Goal: Check status: Check status

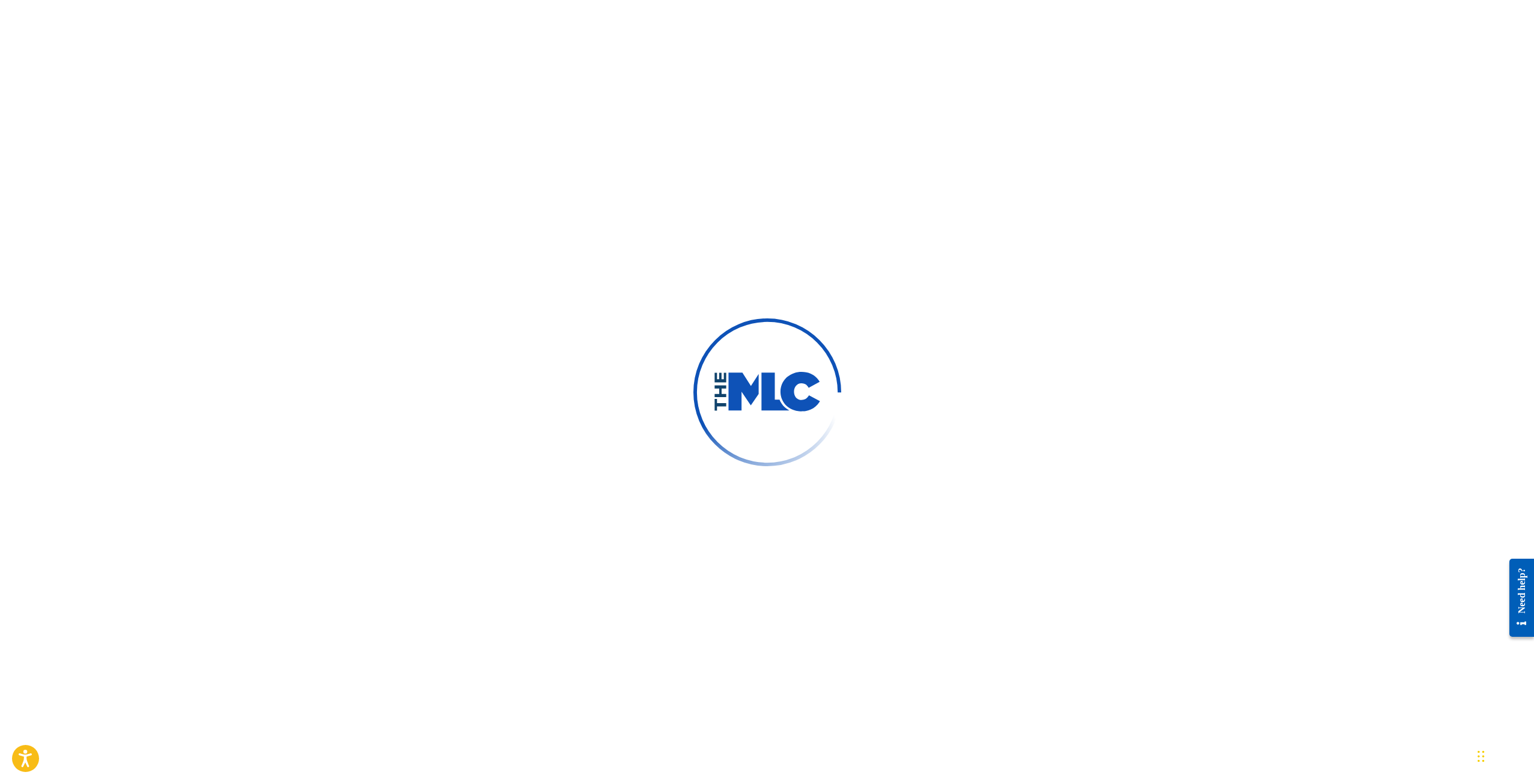
click at [780, 335] on img at bounding box center [767, 392] width 162 height 162
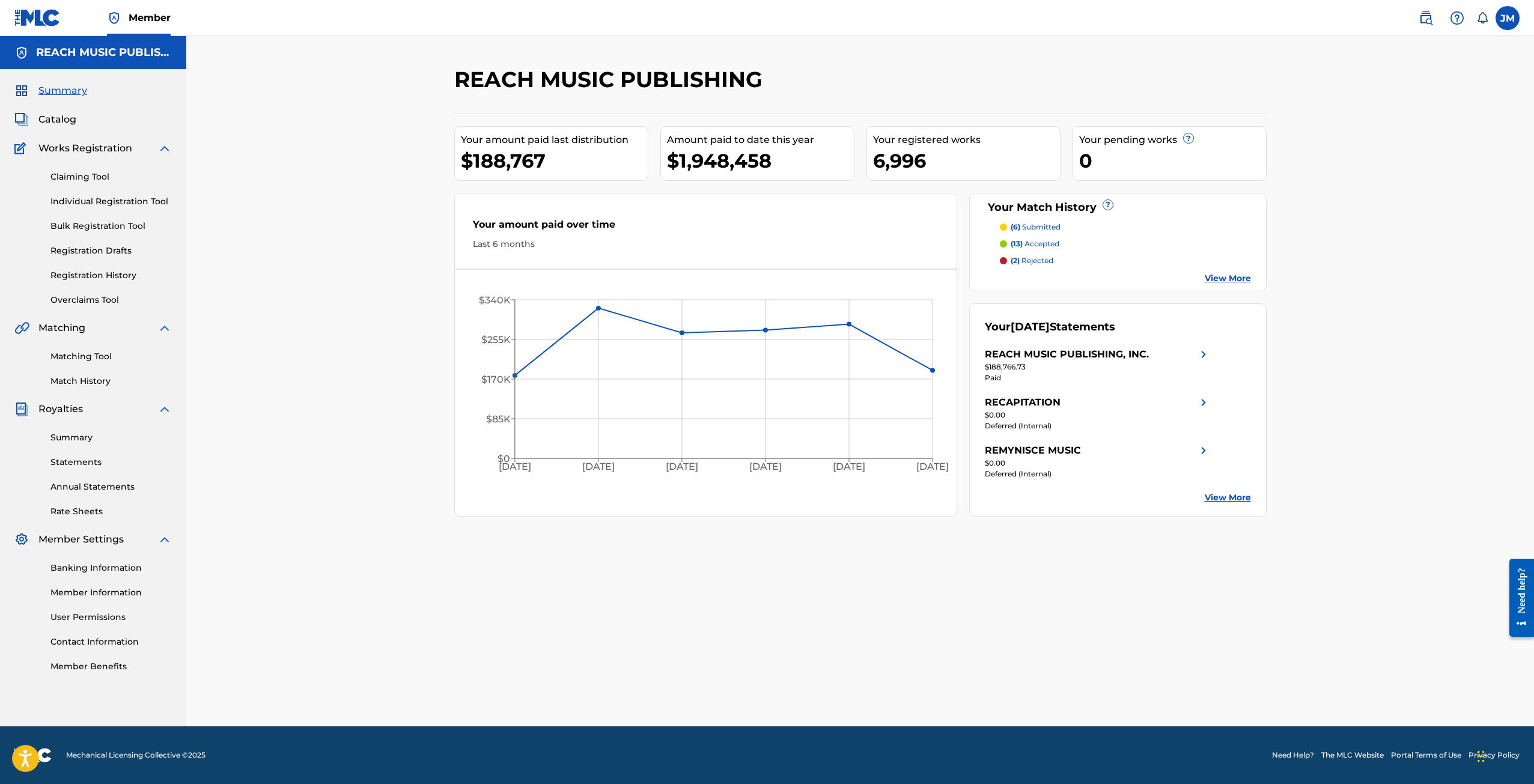
click at [83, 237] on div "Claiming Tool Individual Registration Tool Bulk Registration Tool Registration …" at bounding box center [92, 231] width 157 height 151
click at [89, 276] on link "Registration History" at bounding box center [111, 276] width 121 height 12
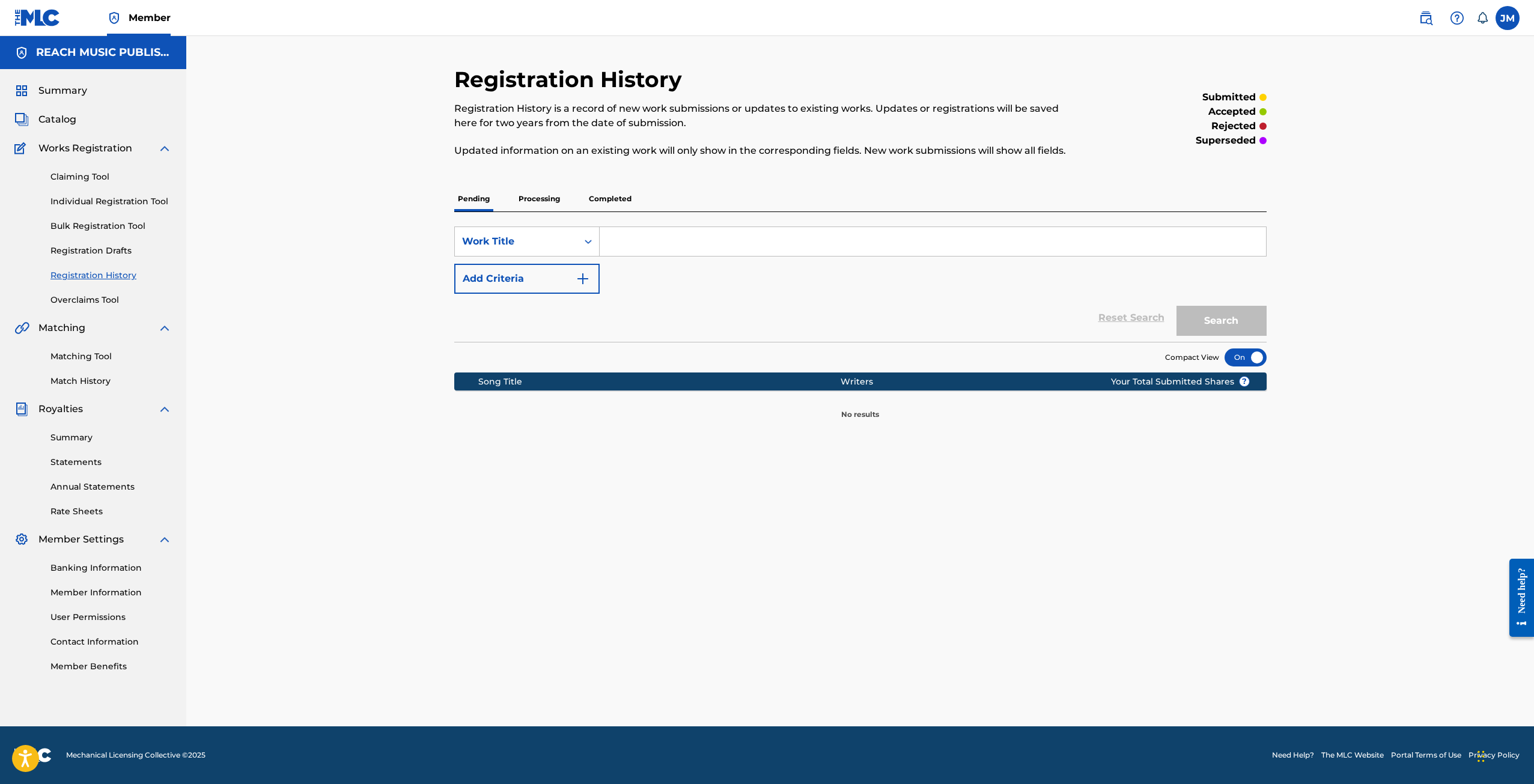
click at [99, 244] on link "Registration Drafts" at bounding box center [111, 250] width 121 height 12
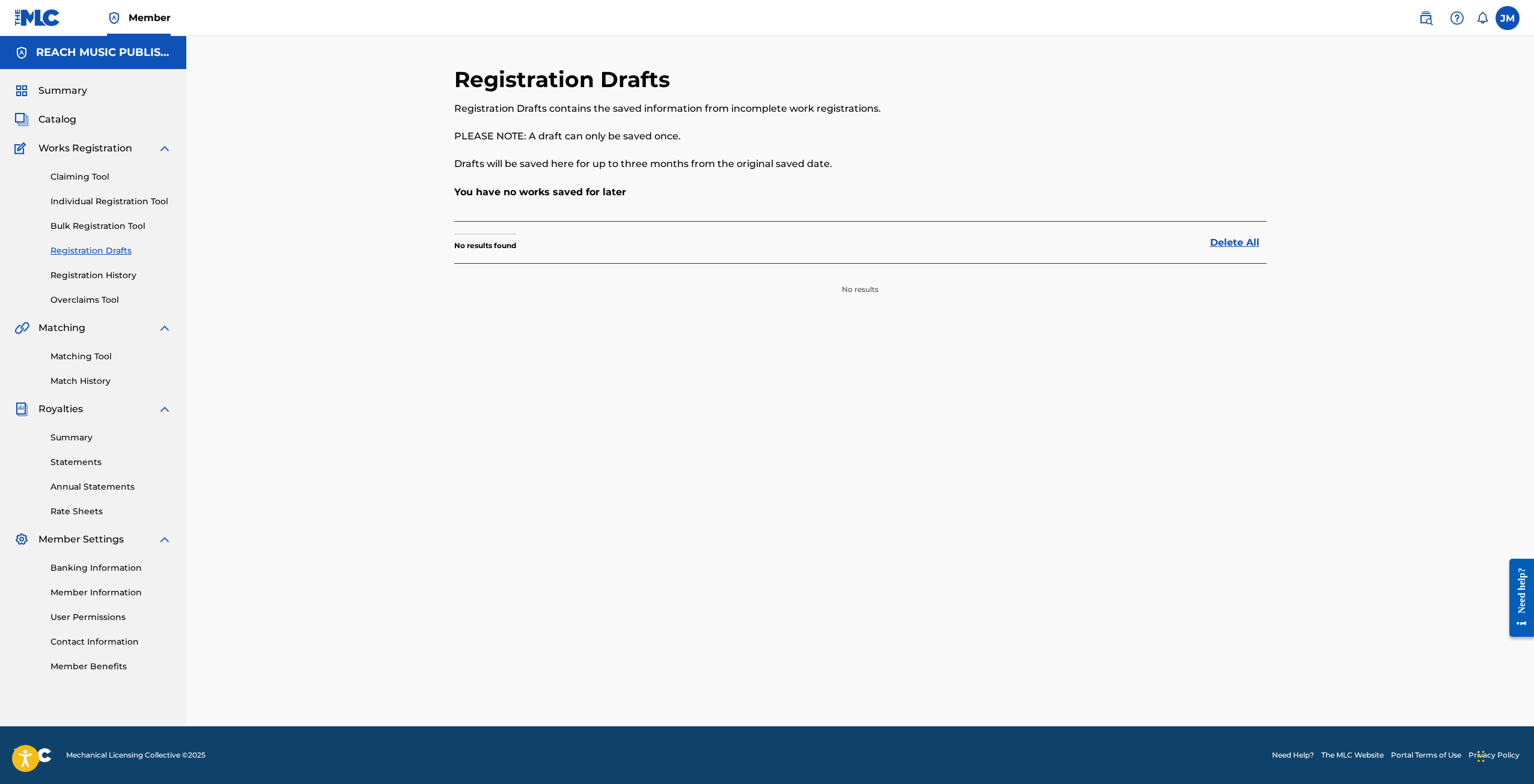
click at [104, 222] on link "Bulk Registration Tool" at bounding box center [111, 226] width 121 height 12
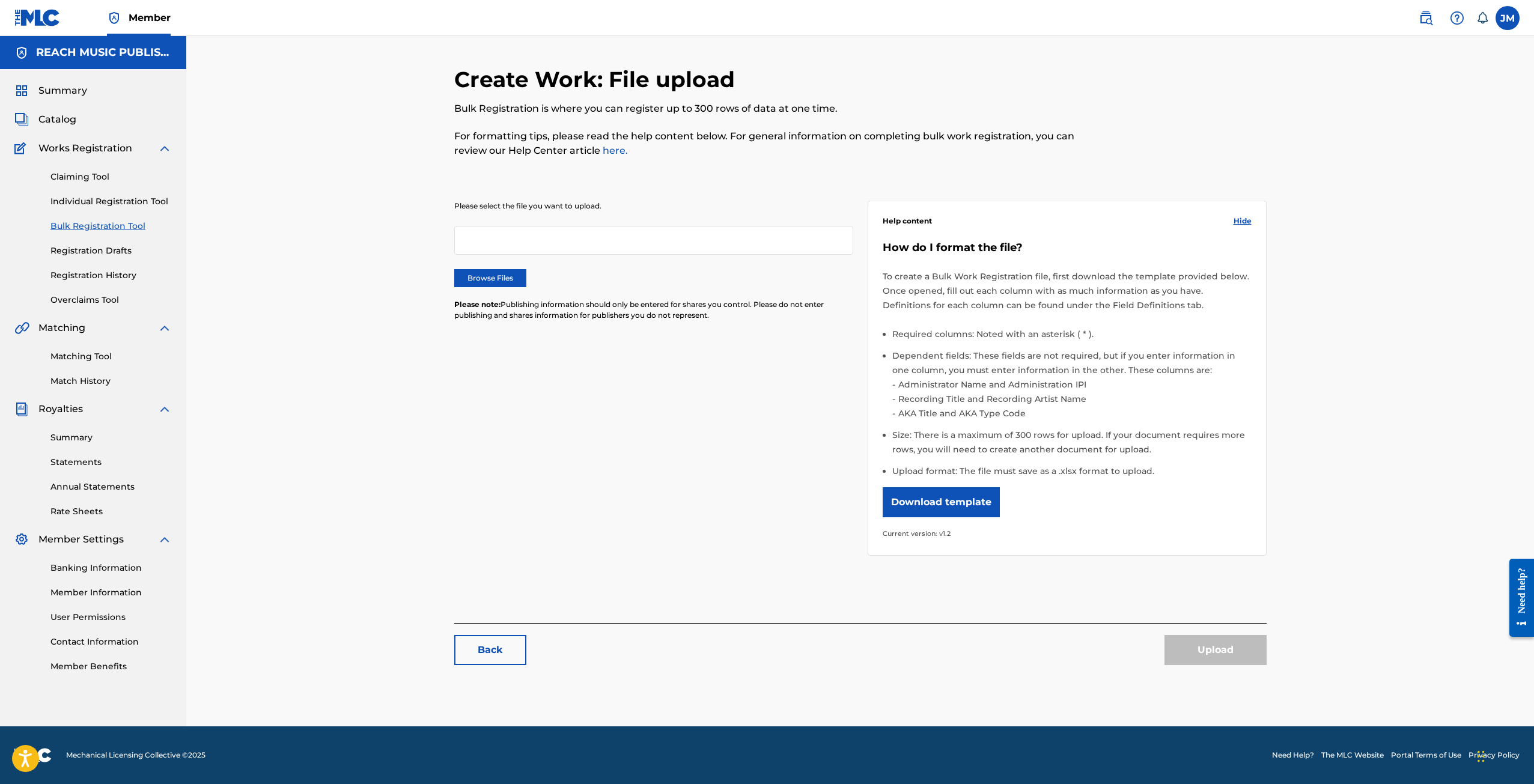
click at [107, 197] on link "Individual Registration Tool" at bounding box center [111, 201] width 121 height 12
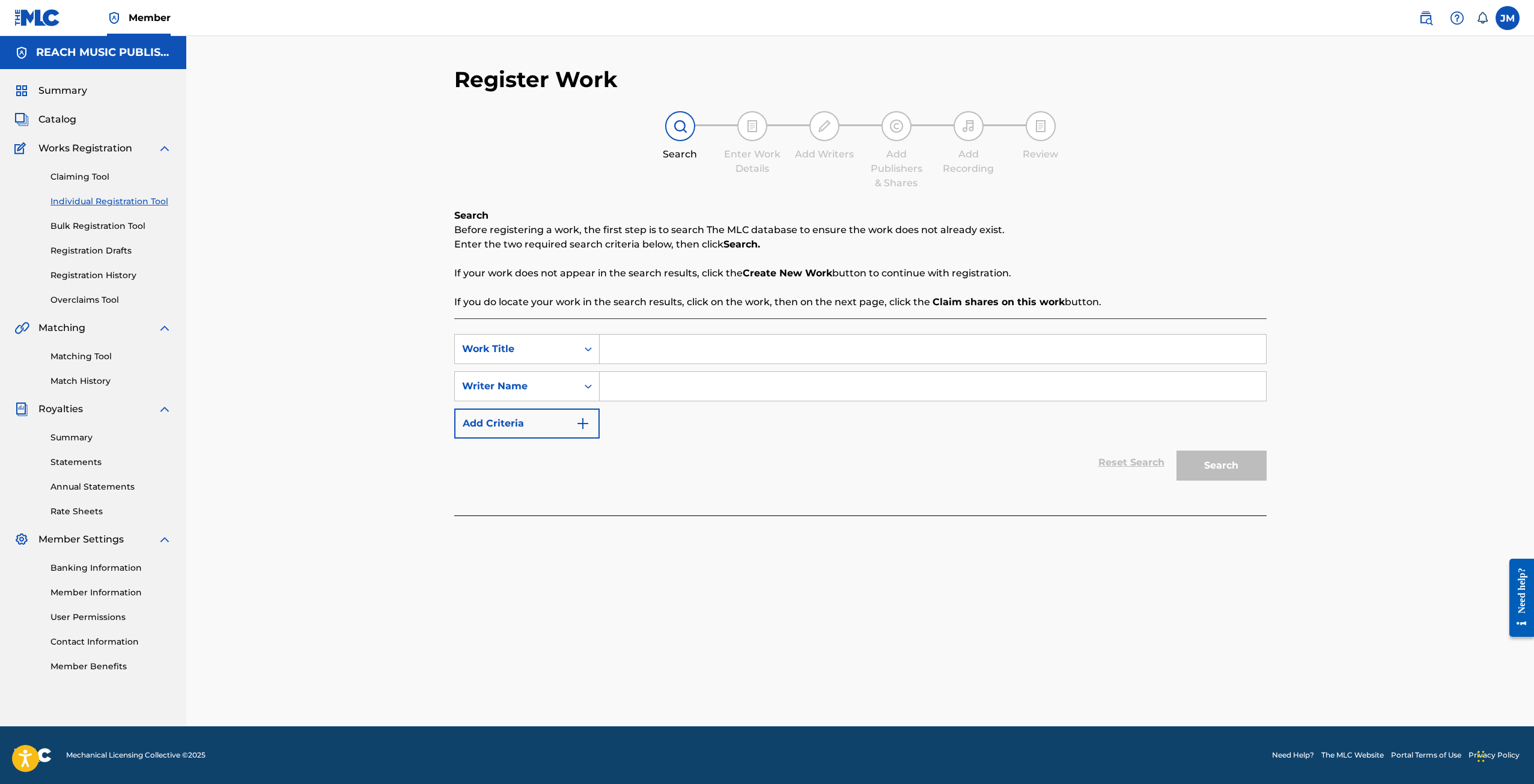
click at [94, 179] on link "Claiming Tool" at bounding box center [111, 176] width 121 height 12
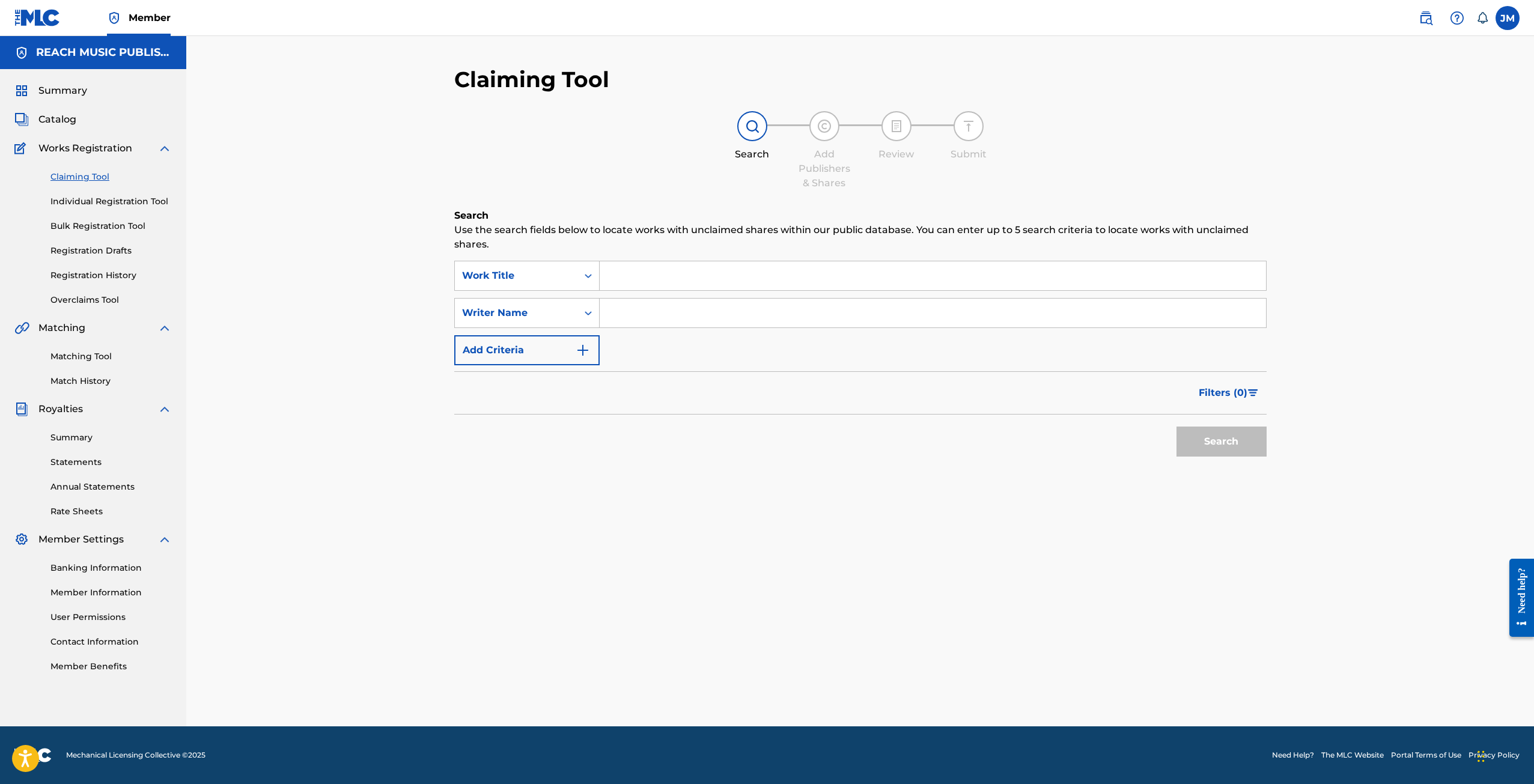
click at [98, 274] on link "Registration History" at bounding box center [111, 276] width 121 height 12
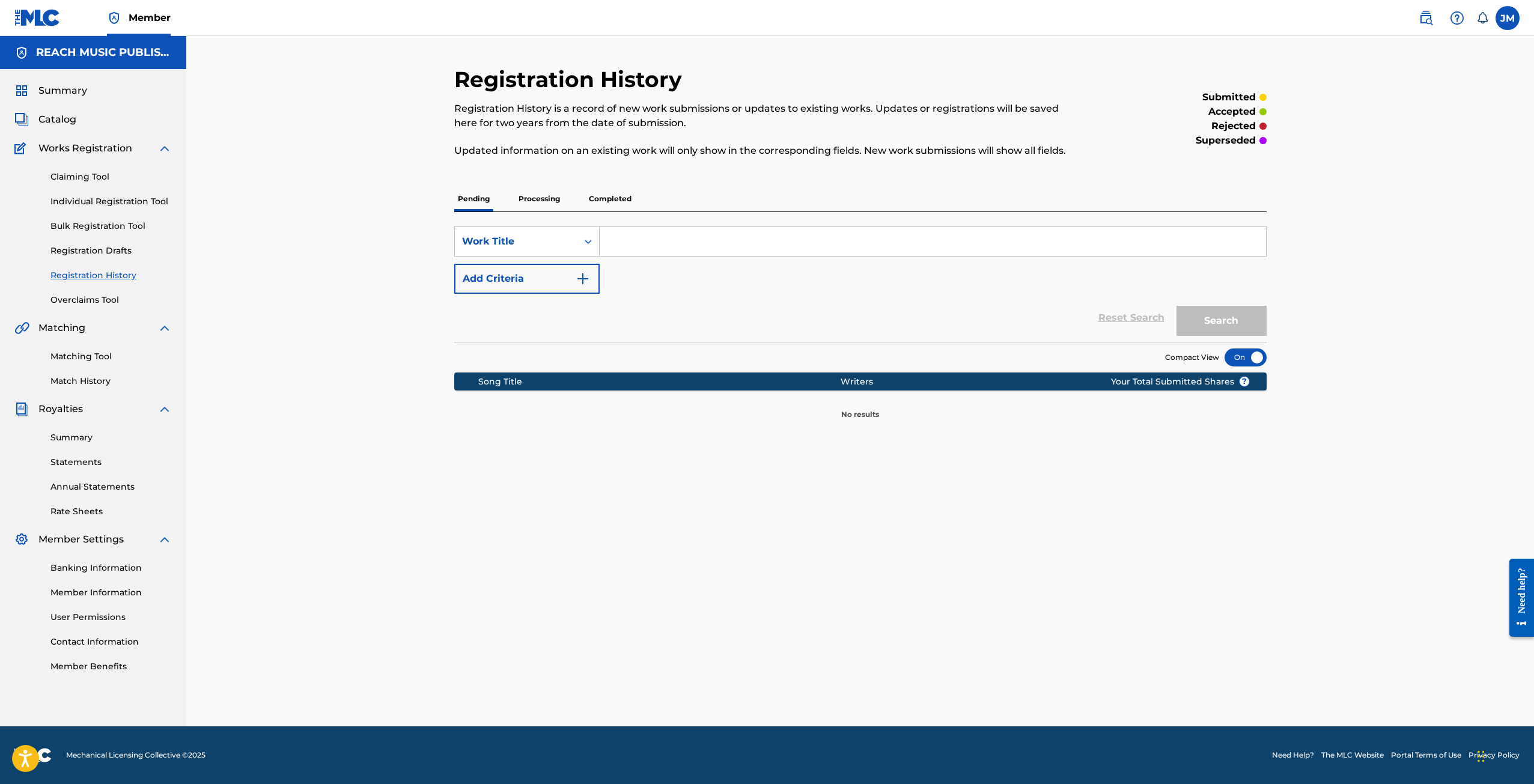
click at [560, 199] on p "Processing" at bounding box center [538, 198] width 48 height 25
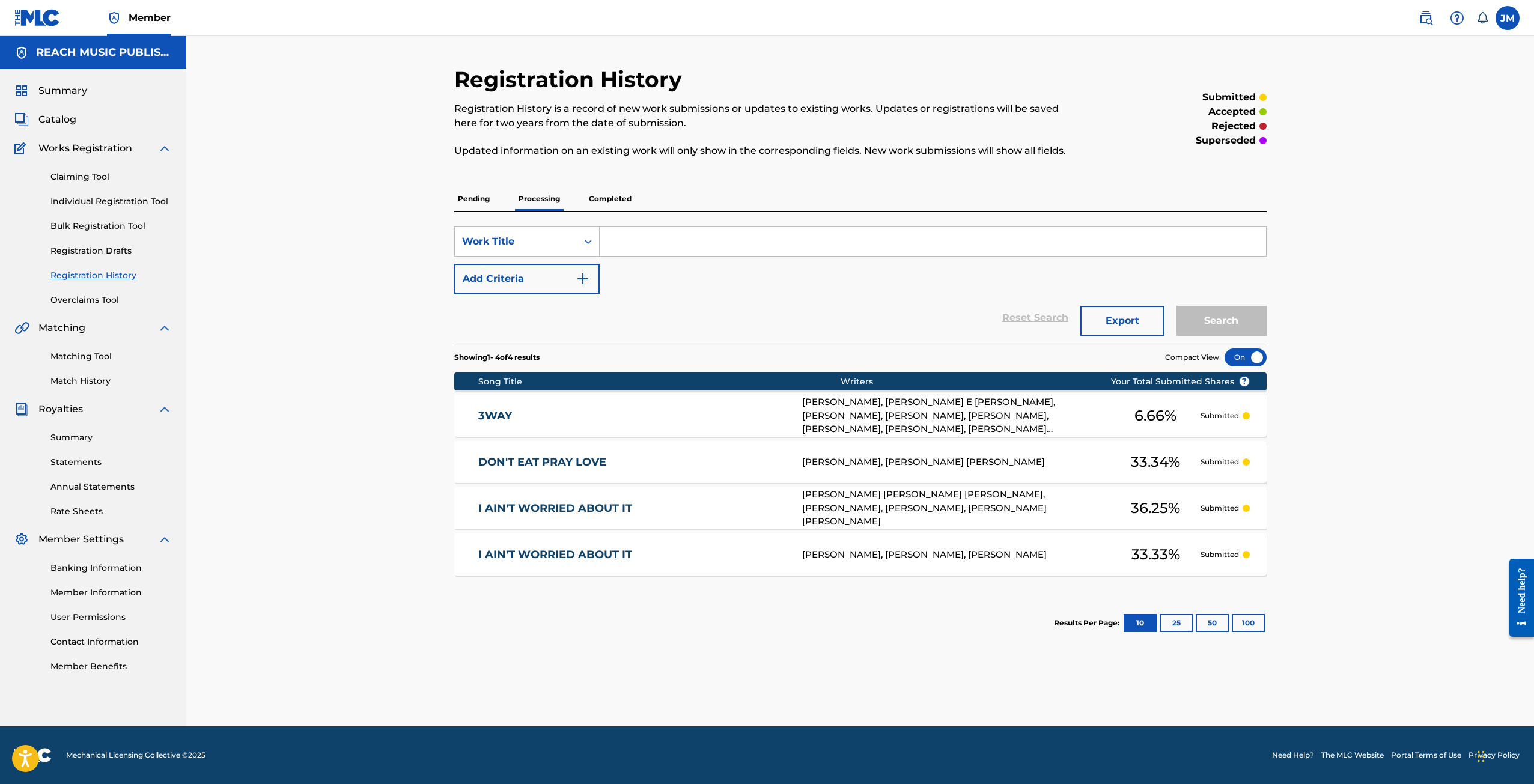
click at [606, 201] on p "Completed" at bounding box center [609, 198] width 50 height 25
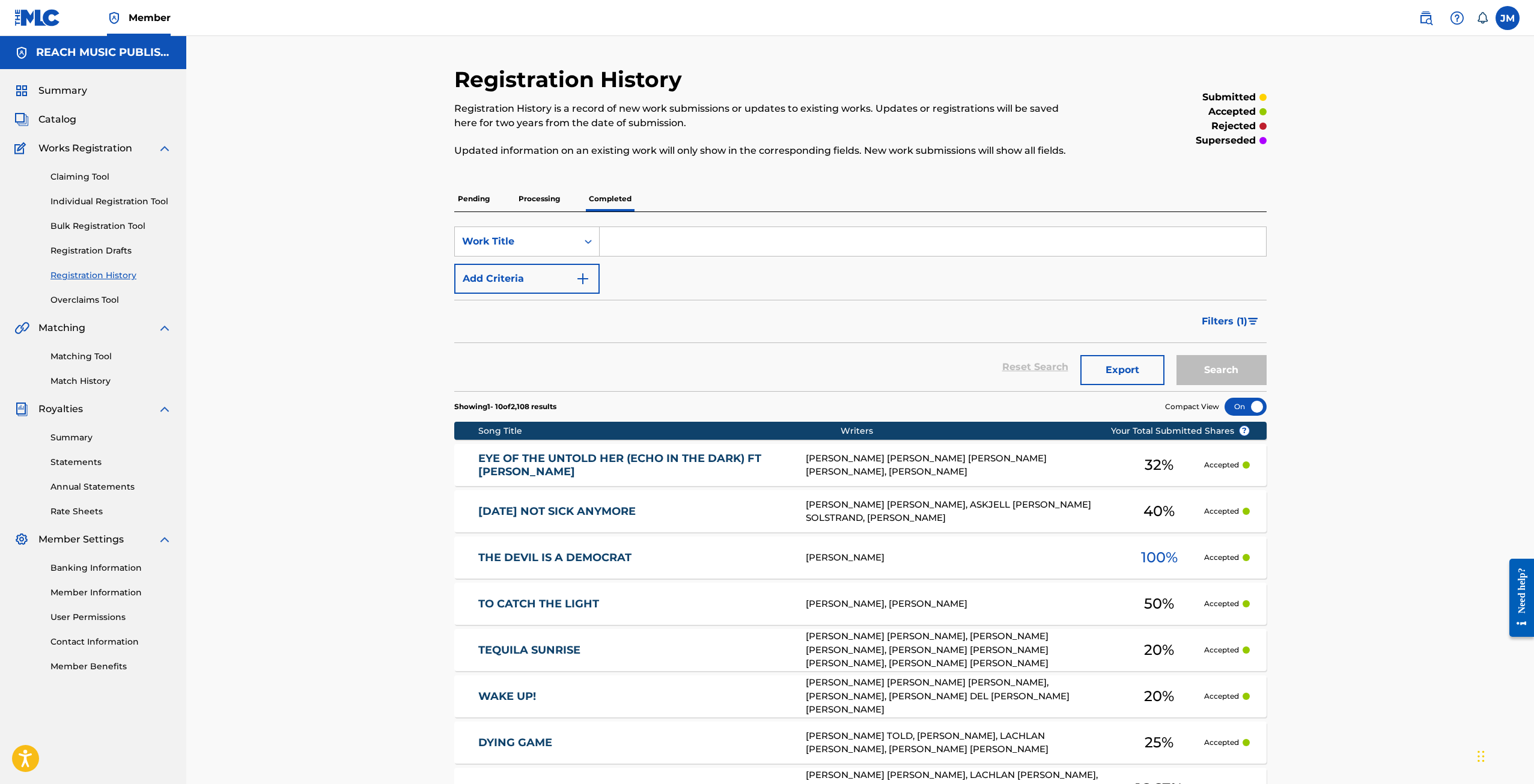
click at [548, 203] on p "Processing" at bounding box center [538, 198] width 48 height 25
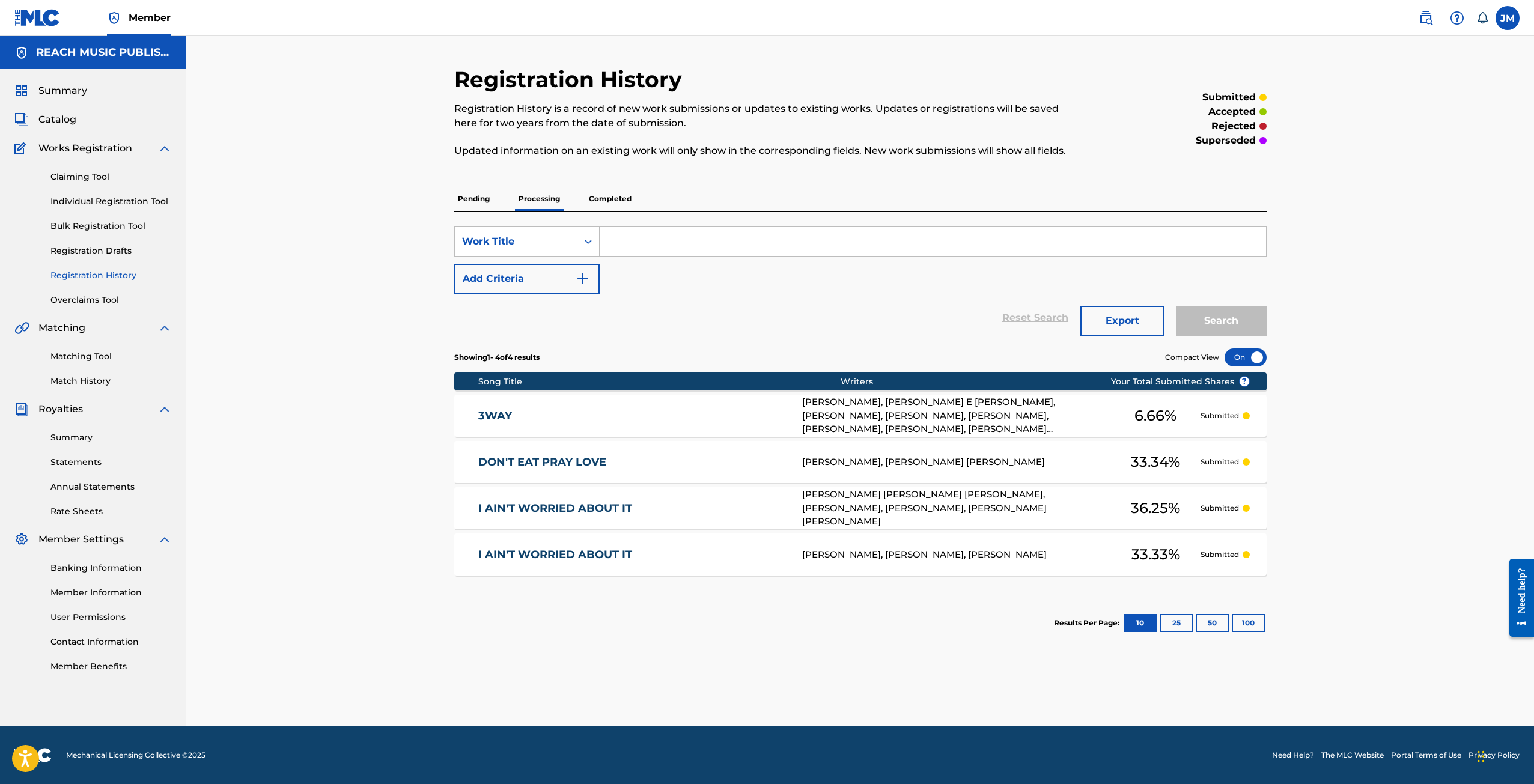
click at [591, 191] on p "Completed" at bounding box center [609, 198] width 50 height 25
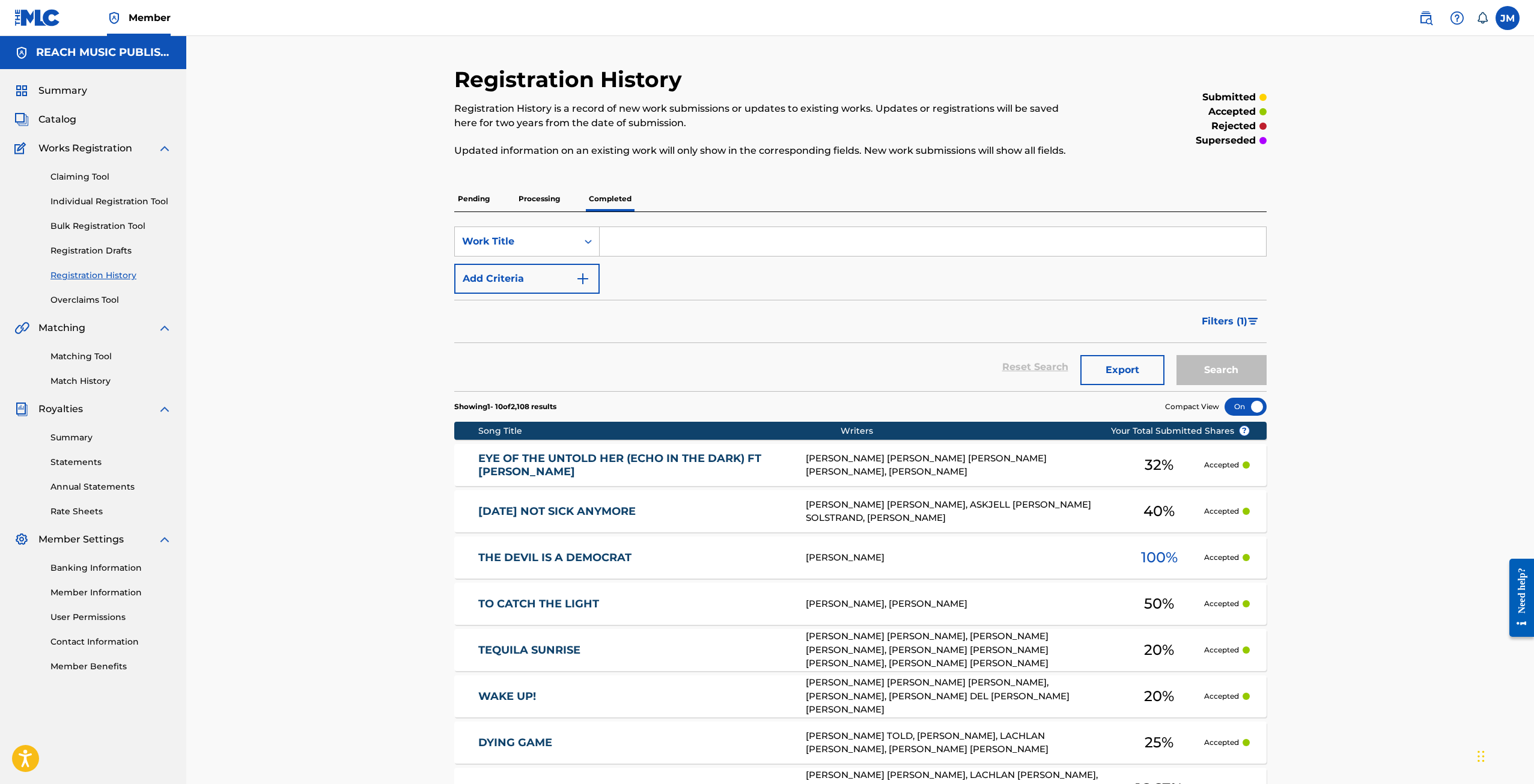
click at [600, 199] on p "Completed" at bounding box center [609, 198] width 50 height 25
click at [53, 109] on div "Summary Catalog Works Registration Claiming Tool Individual Registration Tool B…" at bounding box center [93, 378] width 186 height 618
click at [50, 121] on span "Catalog" at bounding box center [57, 119] width 38 height 14
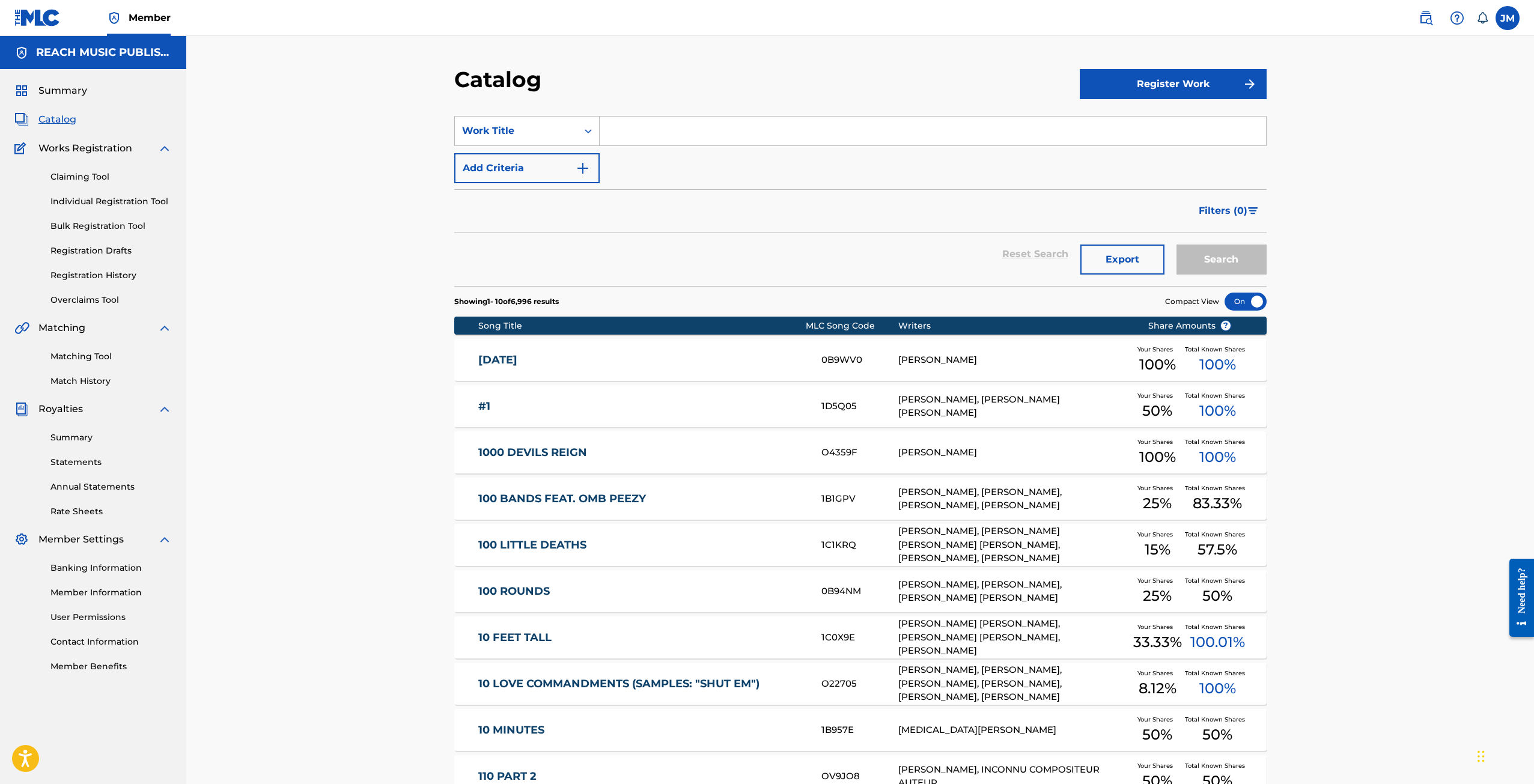
click at [690, 130] on input "Search Form" at bounding box center [933, 131] width 666 height 29
click at [655, 129] on input "Search Form" at bounding box center [933, 131] width 666 height 29
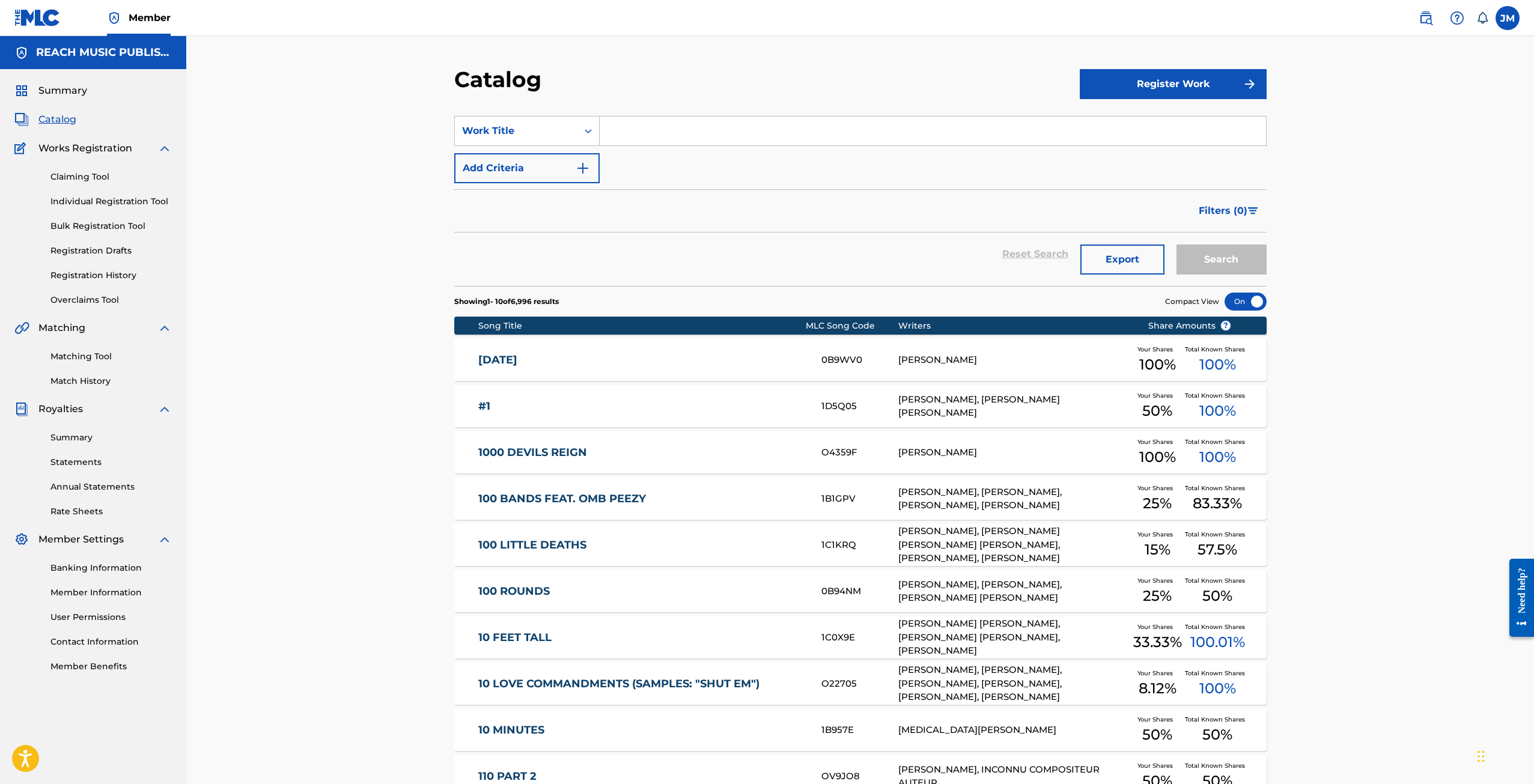
click at [79, 464] on link "Statements" at bounding box center [111, 462] width 121 height 12
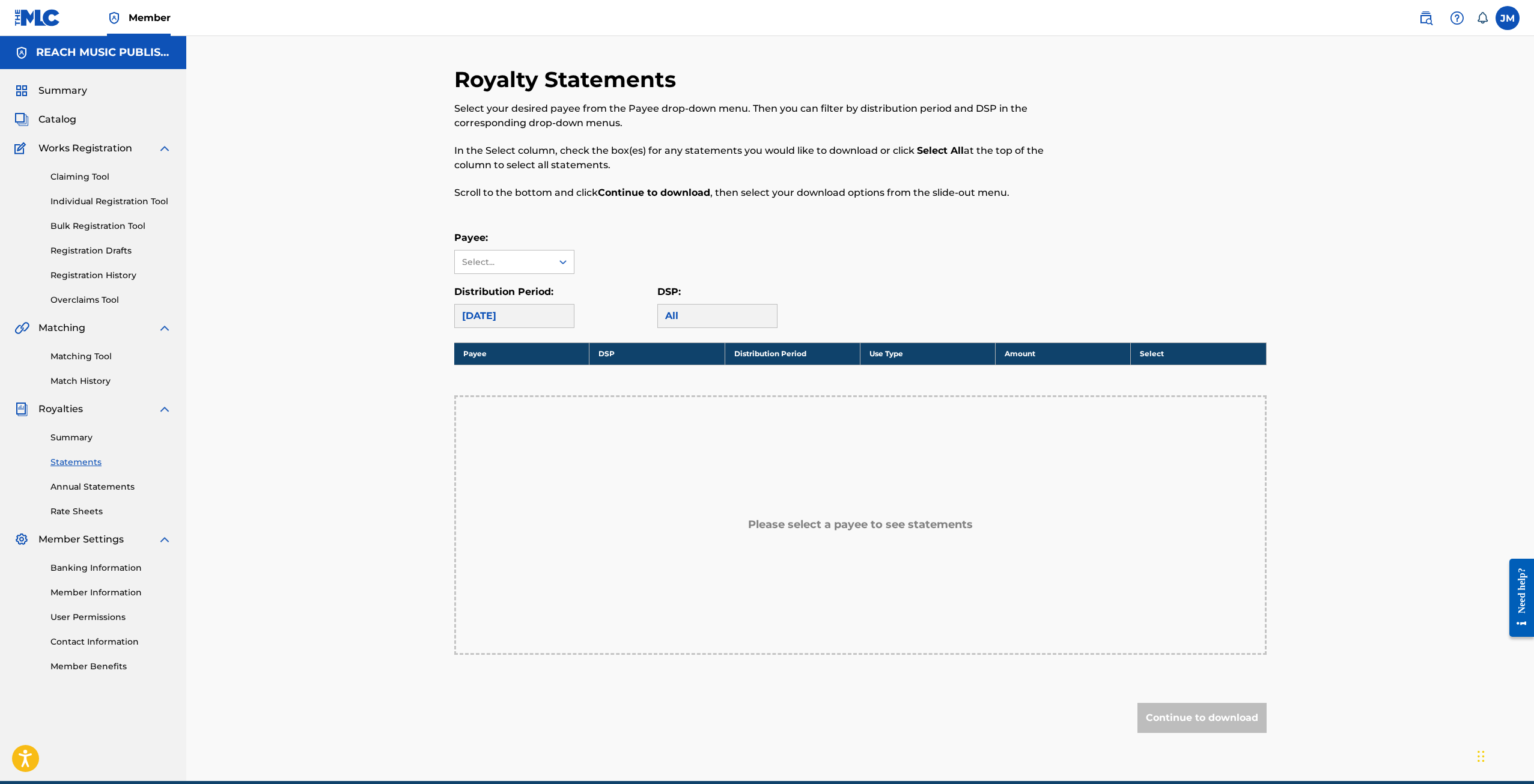
click at [697, 328] on div "Royalty Statements Select your desired payee from the Payee drop-down menu. The…" at bounding box center [860, 423] width 812 height 715
click at [702, 320] on div "All" at bounding box center [717, 315] width 120 height 24
click at [527, 312] on div "[DATE]" at bounding box center [514, 315] width 120 height 24
click at [544, 274] on div "Payee: Select... Distribution Period: [DATE] DSP: All" at bounding box center [860, 279] width 812 height 97
click at [543, 263] on div "Select..." at bounding box center [502, 262] width 82 height 12
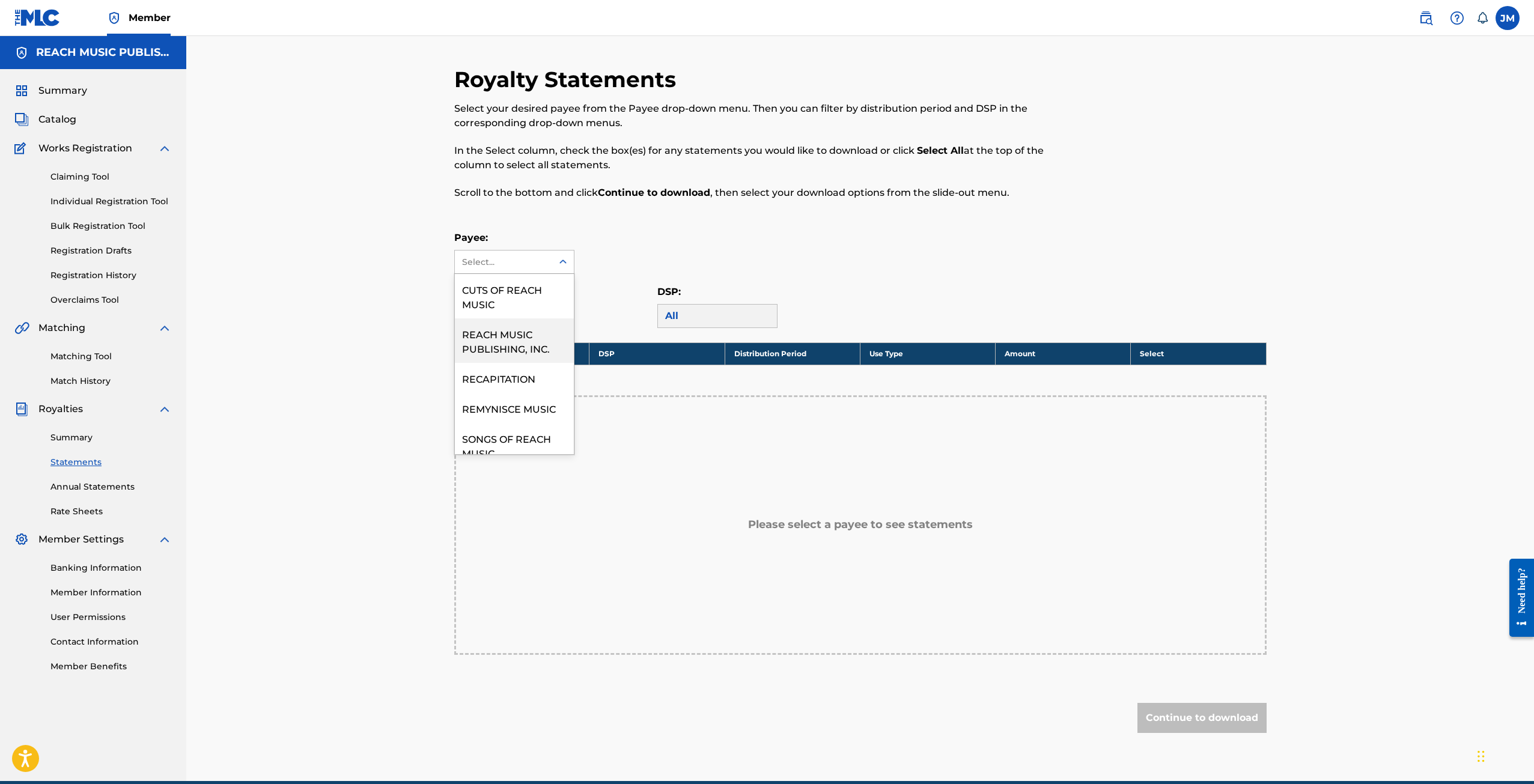
drag, startPoint x: 532, startPoint y: 291, endPoint x: 522, endPoint y: 324, distance: 34.5
click at [522, 324] on div "CUTS OF REACH MUSIC REACH MUSIC PUBLISHING, INC. RECAPITATION REMYNISCE MUSIC S…" at bounding box center [514, 363] width 119 height 180
click at [519, 329] on div "REACH MUSIC PUBLISHING, INC." at bounding box center [514, 341] width 119 height 45
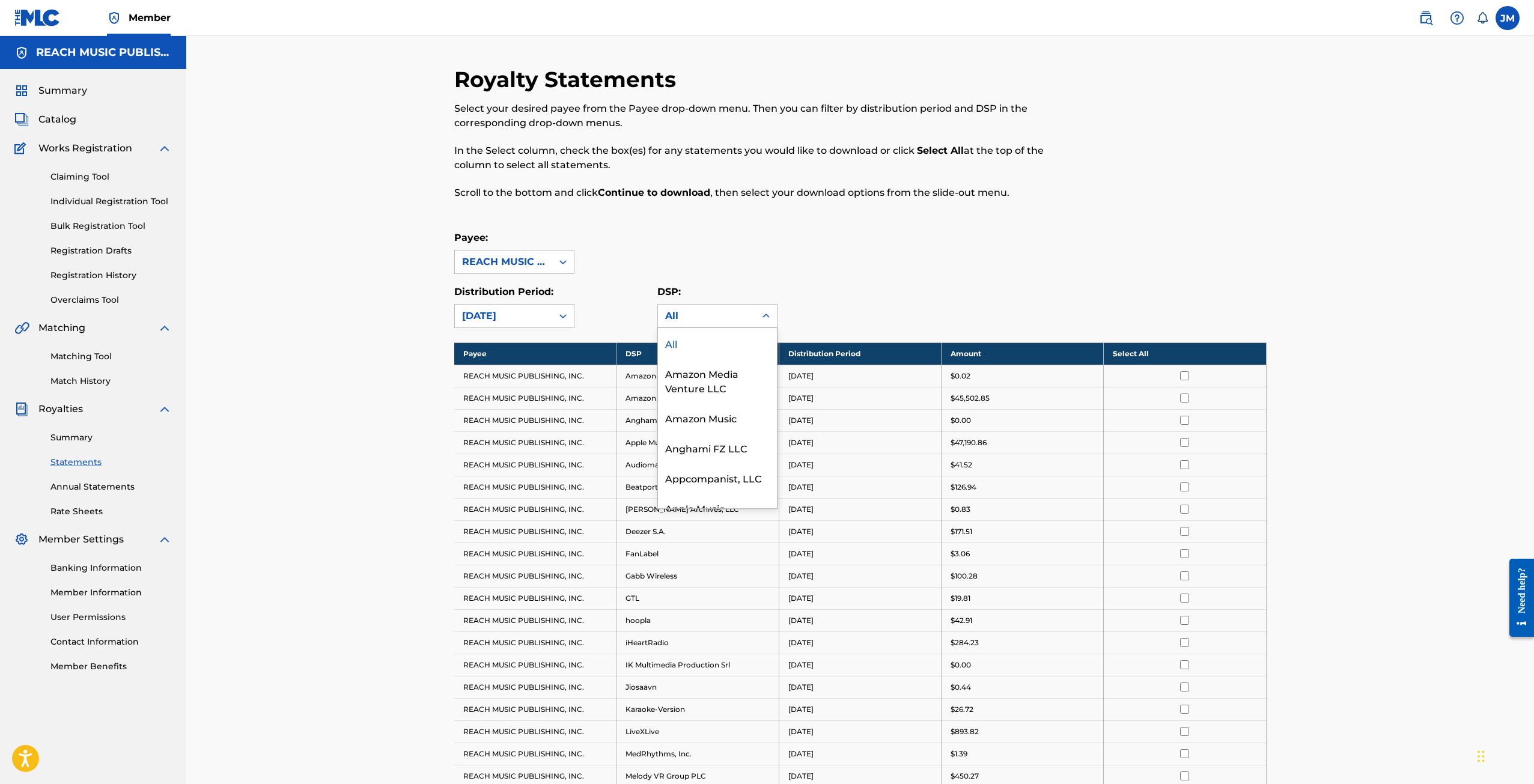
click at [688, 320] on div "All" at bounding box center [706, 316] width 83 height 14
click at [707, 407] on div "Google, LLC" at bounding box center [717, 400] width 119 height 30
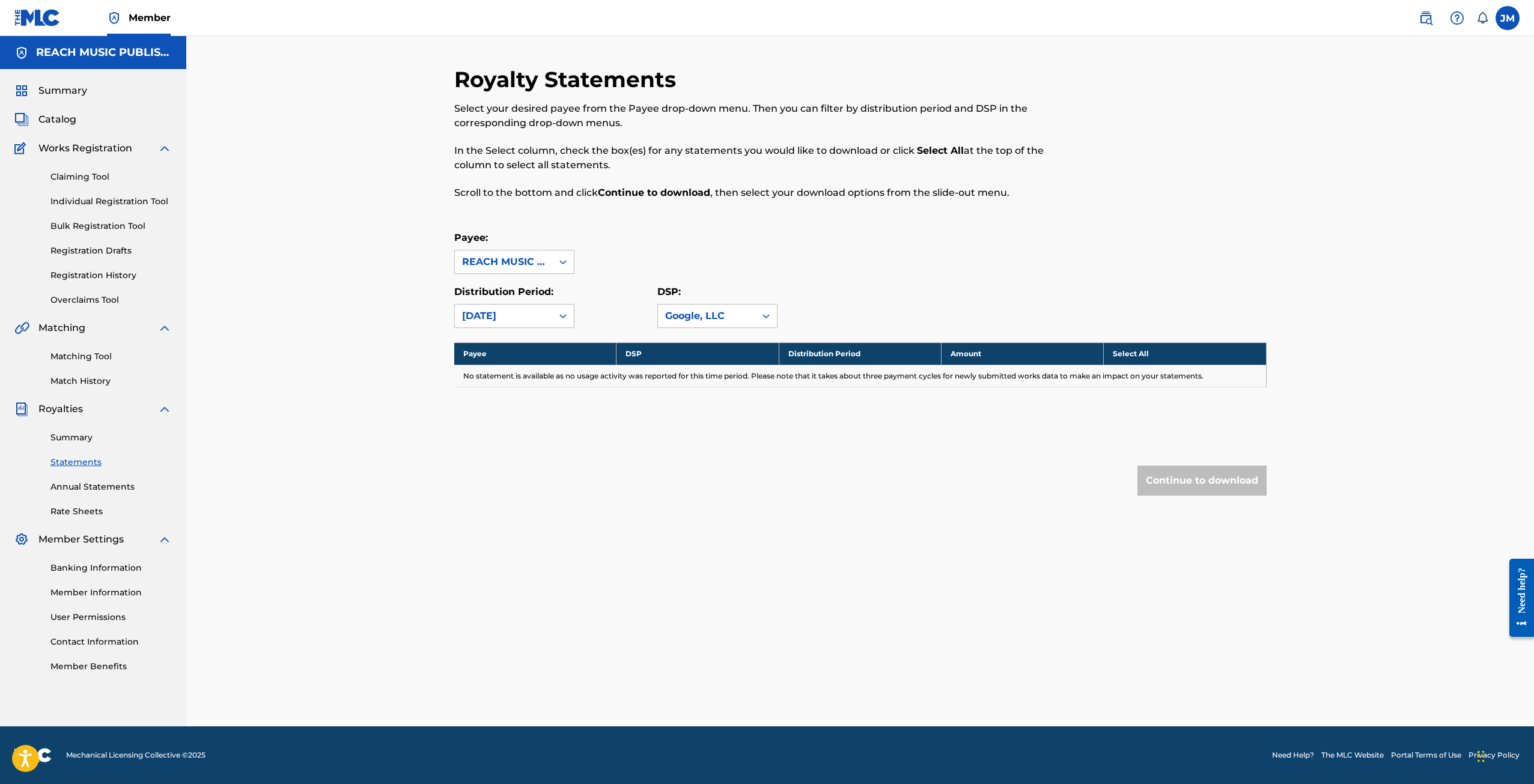
click at [907, 292] on div "Distribution Period: [DATE] DSP: Google, LLC" at bounding box center [860, 306] width 812 height 43
click at [544, 314] on div "[DATE]" at bounding box center [503, 316] width 83 height 14
click at [526, 364] on div "[DATE]" at bounding box center [514, 373] width 119 height 30
click at [690, 311] on div "Google, LLC" at bounding box center [706, 316] width 83 height 14
click at [700, 277] on div "Payee: REACH MUSIC PUBLISHING, INC. Distribution Period: [DATE] DSP: Google, LLC" at bounding box center [860, 279] width 812 height 97
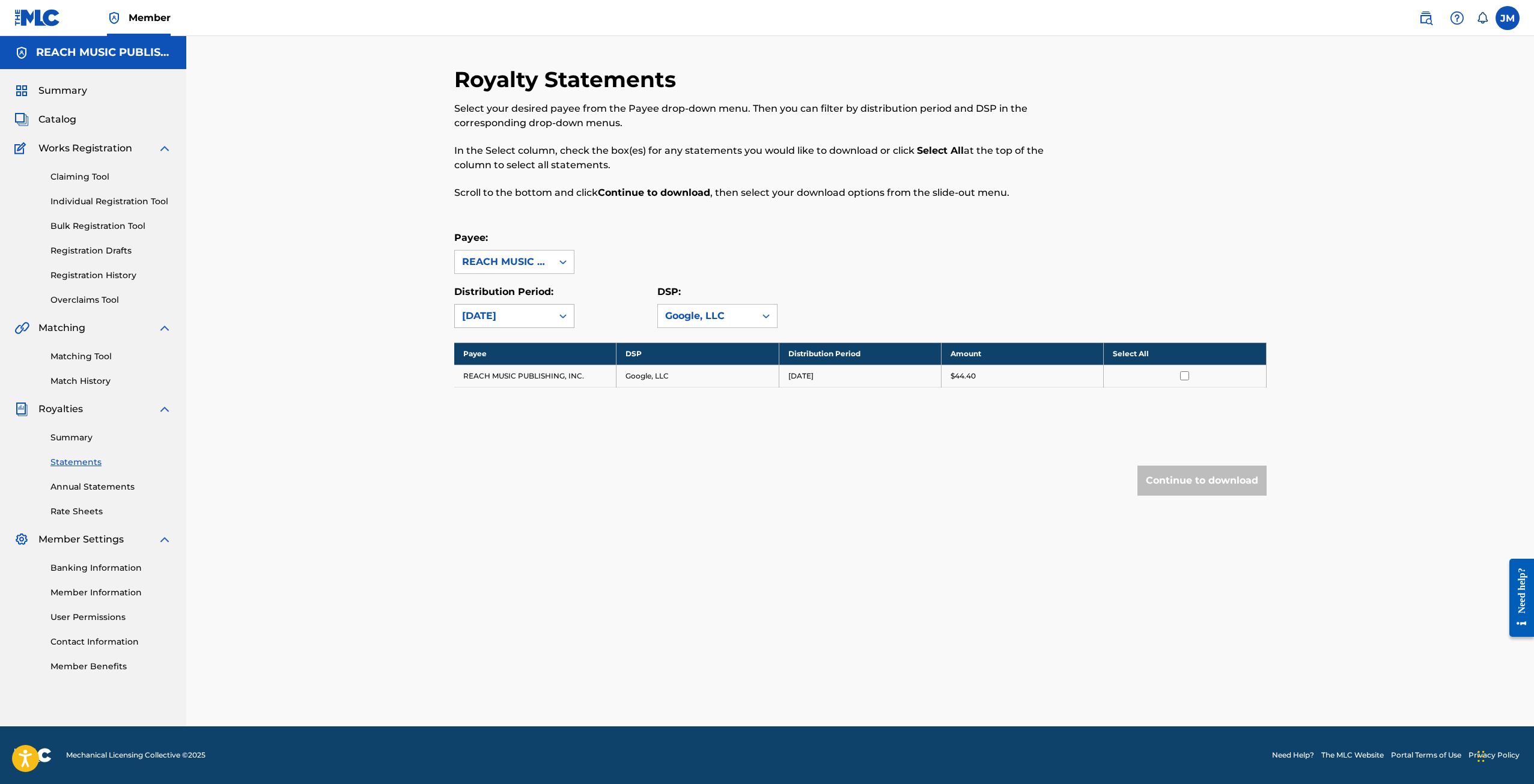
click at [557, 311] on icon at bounding box center [563, 316] width 12 height 12
drag, startPoint x: 495, startPoint y: 382, endPoint x: 489, endPoint y: 407, distance: 25.7
click at [489, 407] on div "[DATE] [DATE] [DATE] [DATE] [DATE] [DATE] [DATE] [DATE] [DATE] [DATE] [DATE] [D…" at bounding box center [514, 418] width 119 height 180
click at [489, 407] on div "[DATE]" at bounding box center [514, 403] width 119 height 30
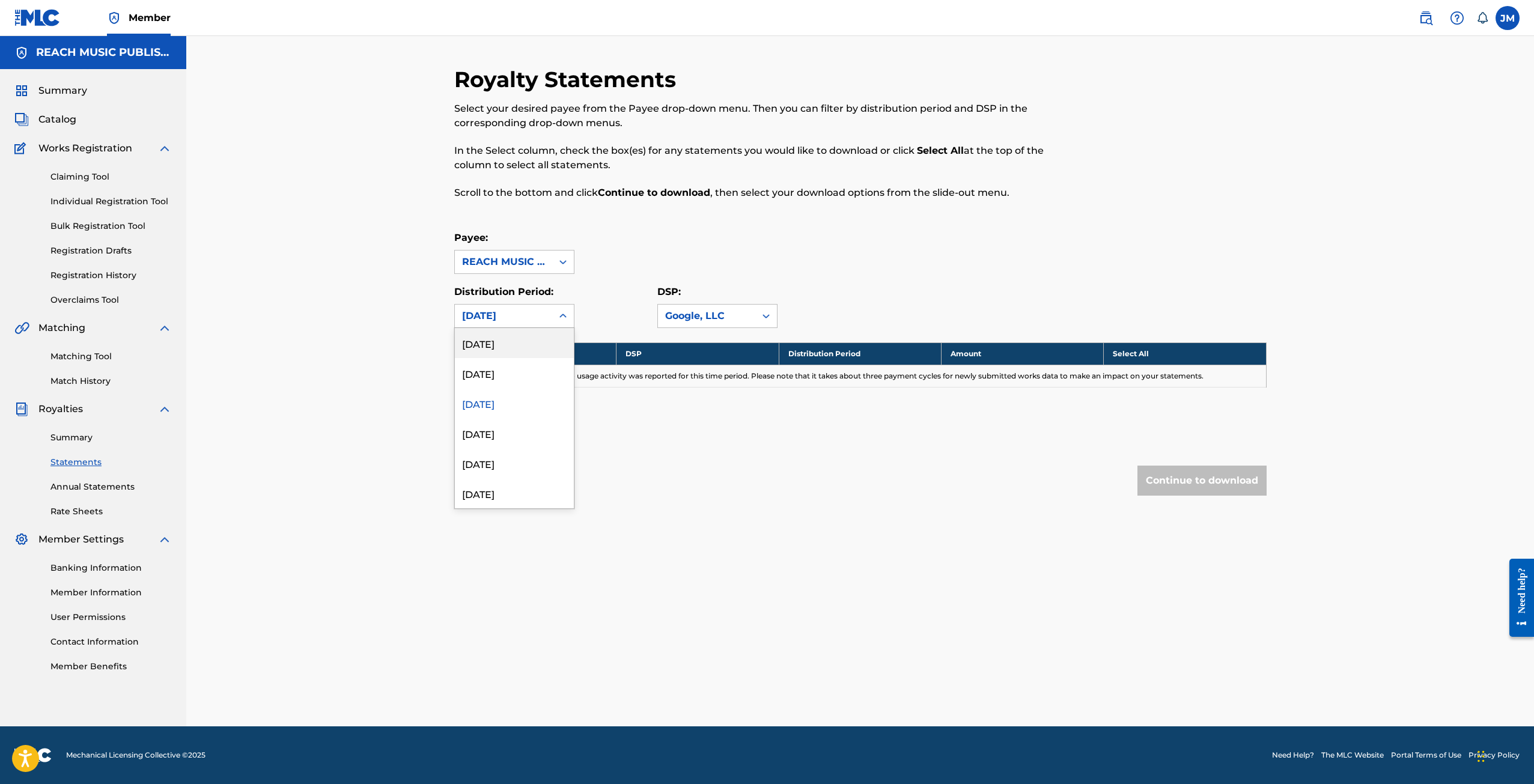
click at [519, 315] on div "[DATE]" at bounding box center [503, 316] width 83 height 14
click at [506, 425] on div "[DATE]" at bounding box center [514, 433] width 119 height 30
click at [533, 309] on div "[DATE]" at bounding box center [503, 316] width 83 height 14
click at [493, 458] on div "[DATE]" at bounding box center [514, 463] width 119 height 30
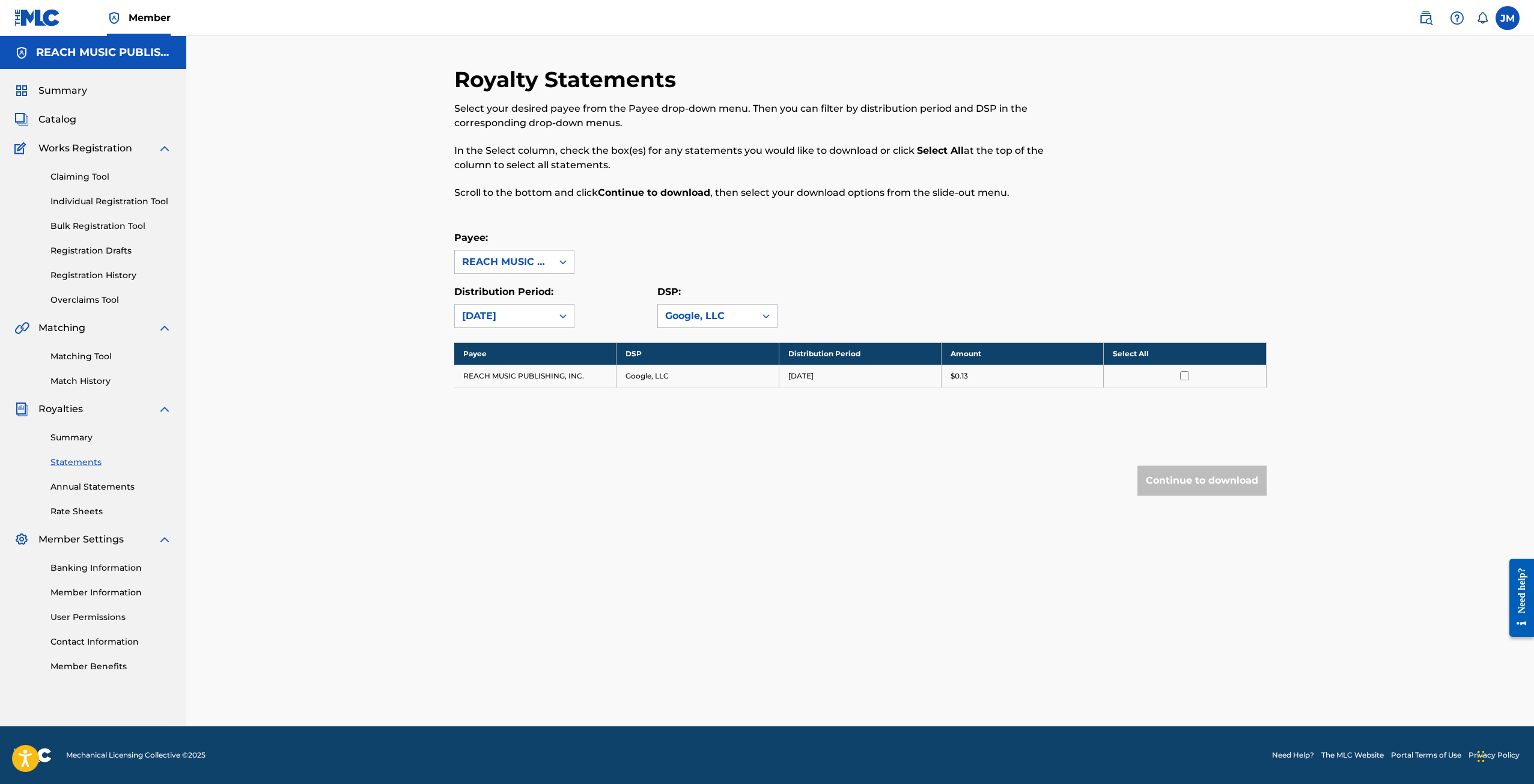
click at [518, 316] on div "[DATE]" at bounding box center [503, 316] width 83 height 14
click at [708, 322] on div "Google, LLC" at bounding box center [706, 316] width 83 height 14
click at [705, 392] on div "Amazon Media Venture LLC" at bounding box center [717, 380] width 119 height 45
click at [530, 316] on div "[DATE]" at bounding box center [503, 316] width 83 height 14
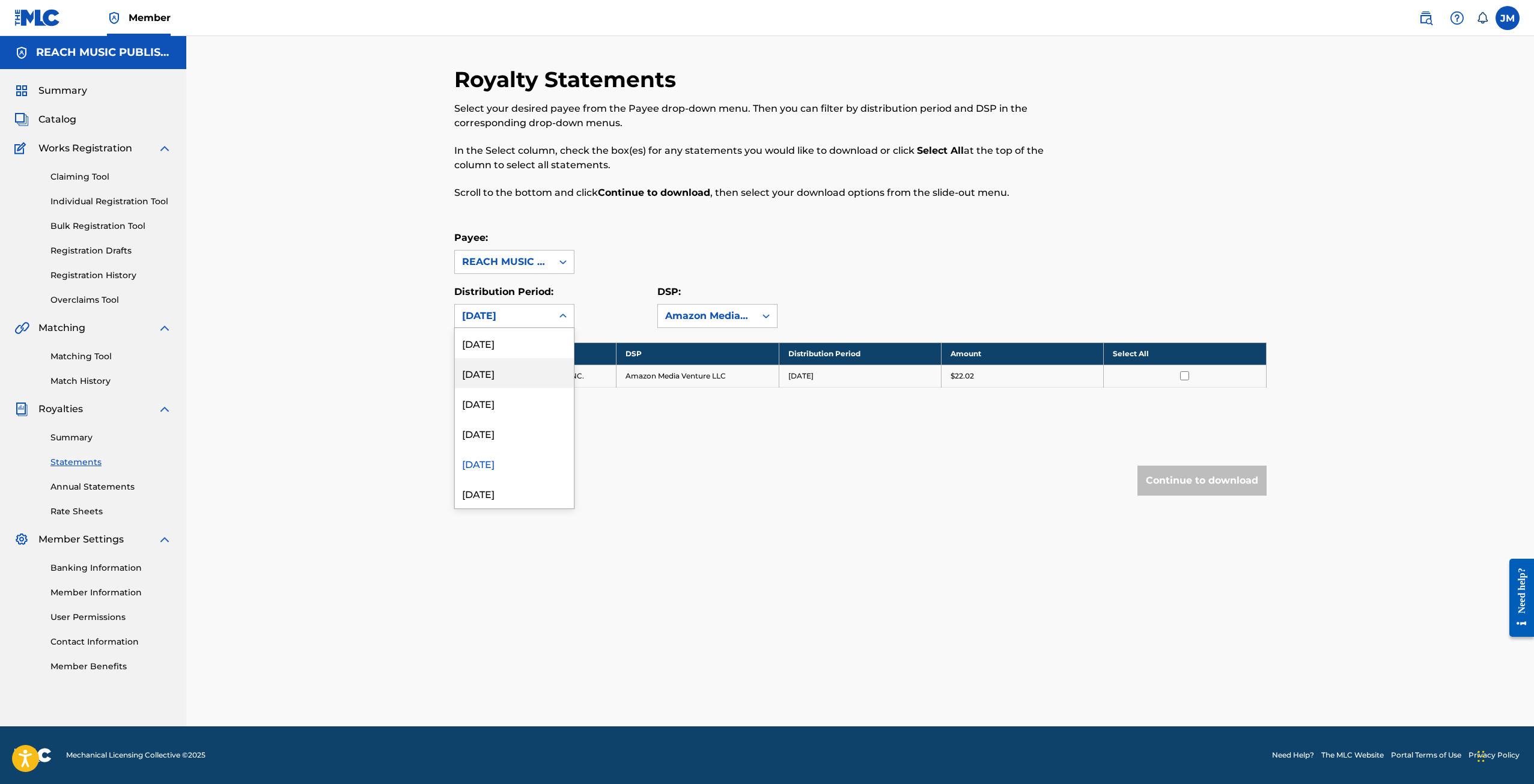
click at [495, 358] on div "[DATE]" at bounding box center [514, 373] width 119 height 30
click at [503, 319] on div "[DATE]" at bounding box center [503, 316] width 83 height 14
click at [501, 344] on div "[DATE]" at bounding box center [514, 343] width 119 height 30
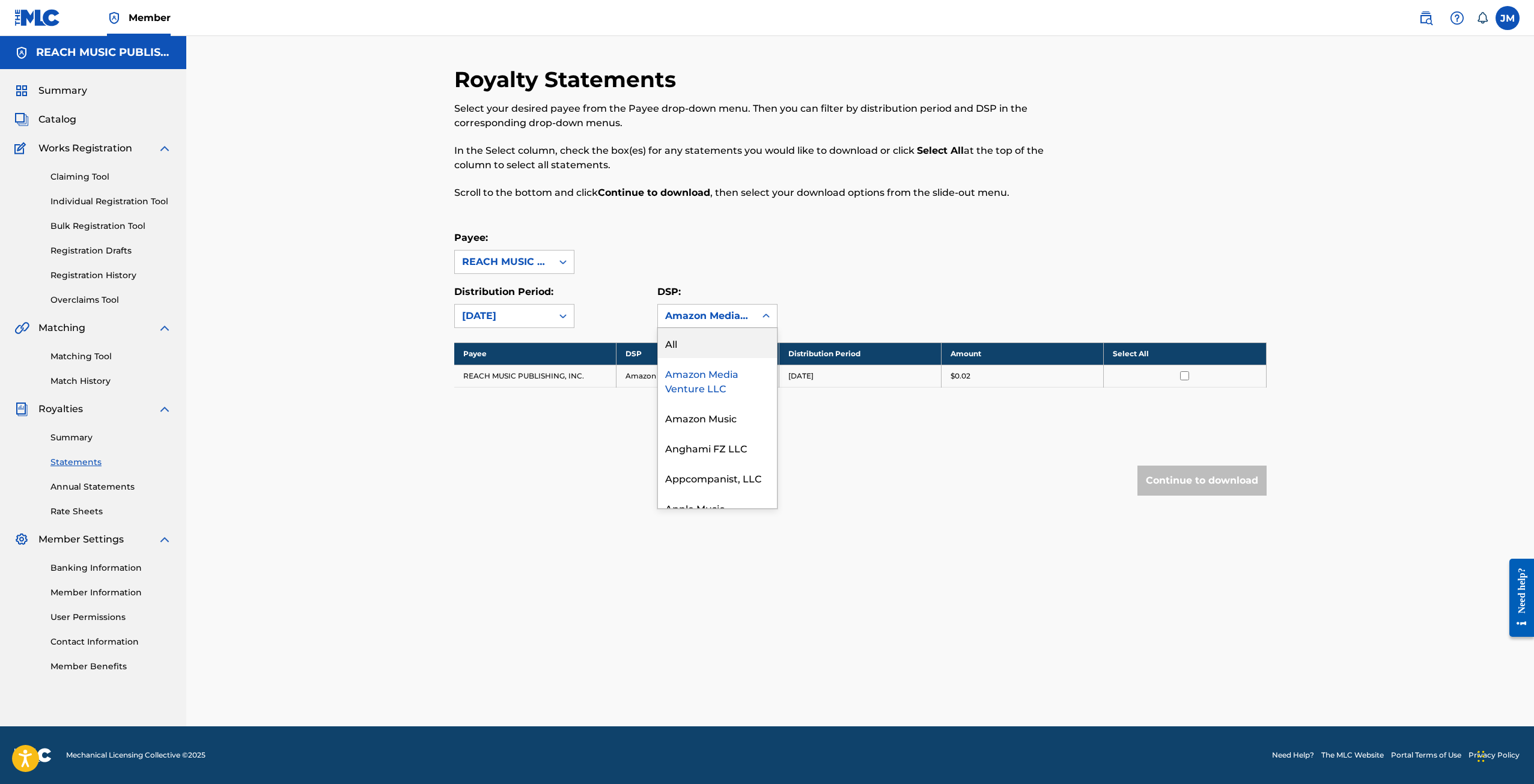
click at [702, 319] on div "Amazon Media Venture LLC" at bounding box center [706, 316] width 83 height 14
click at [713, 478] on div "YouTube" at bounding box center [717, 493] width 119 height 30
click at [544, 319] on div "[DATE]" at bounding box center [503, 316] width 83 height 14
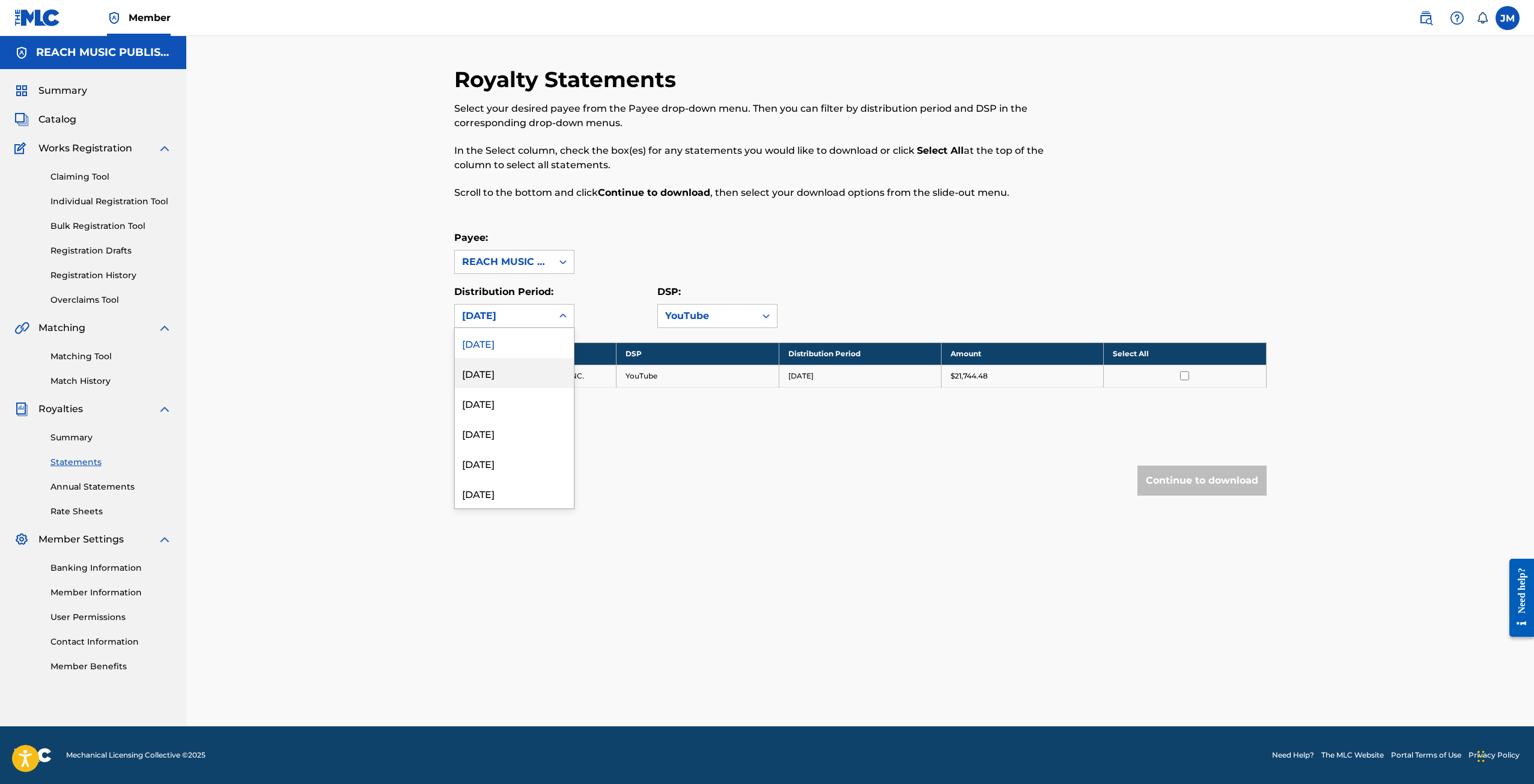
click at [516, 363] on div "[DATE]" at bounding box center [514, 373] width 119 height 30
click at [472, 318] on div "[DATE]" at bounding box center [503, 316] width 83 height 14
click at [464, 400] on div "[DATE]" at bounding box center [514, 403] width 119 height 30
click at [512, 318] on div "[DATE]" at bounding box center [503, 316] width 83 height 14
click at [508, 435] on div "[DATE]" at bounding box center [514, 433] width 119 height 30
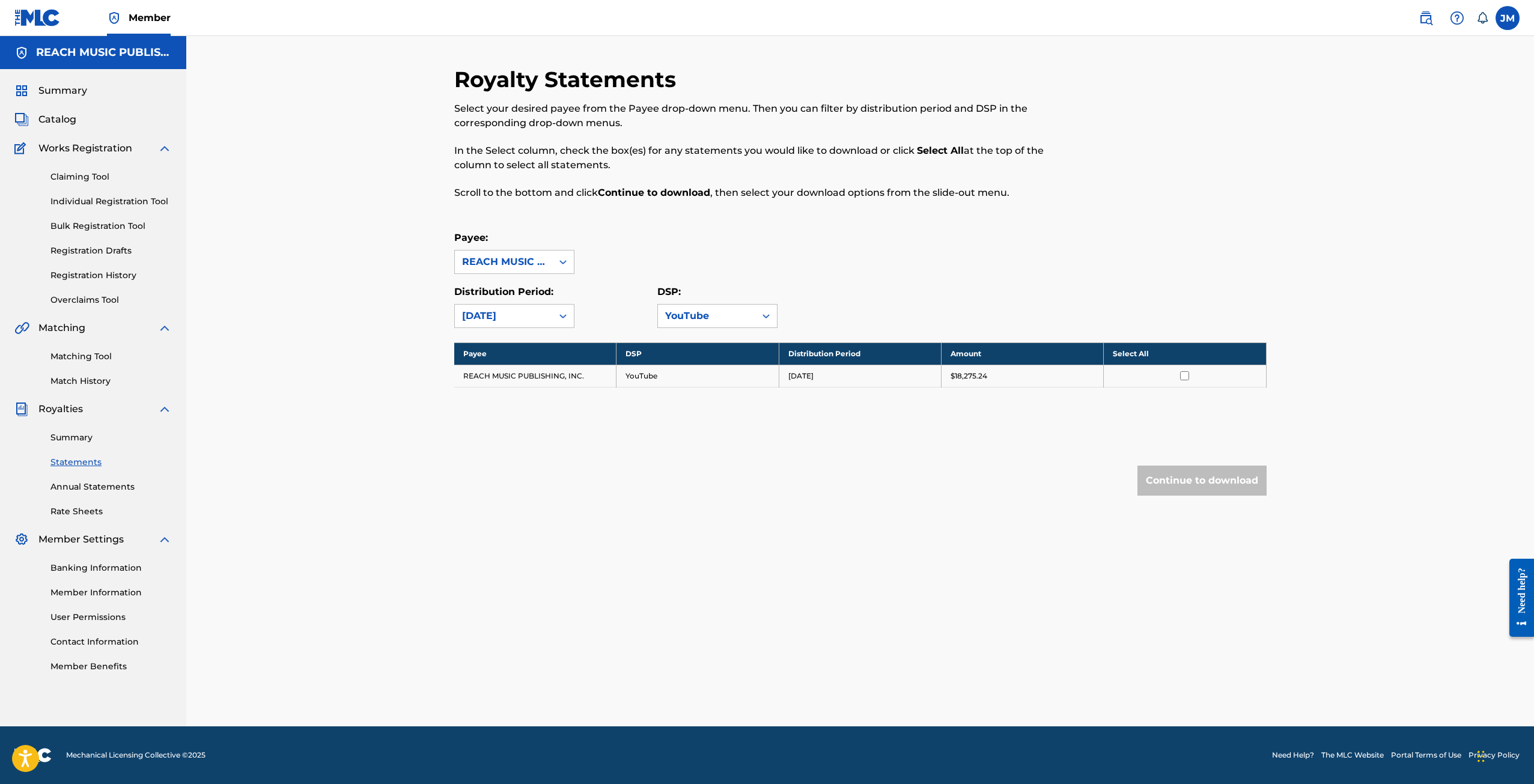
click at [518, 316] on div "[DATE]" at bounding box center [503, 316] width 83 height 14
click at [665, 317] on div "YouTube" at bounding box center [706, 316] width 83 height 14
click at [772, 313] on icon at bounding box center [767, 316] width 12 height 12
